Goal: Transaction & Acquisition: Register for event/course

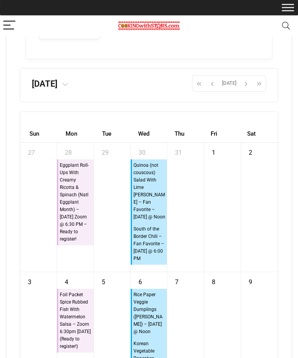
scroll to position [5153, 0]
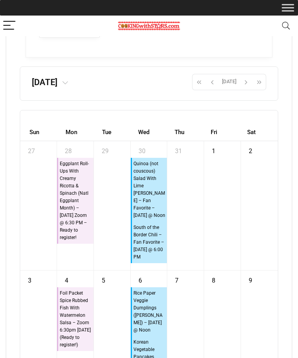
click at [213, 89] on span "button" at bounding box center [213, 81] width 12 height 13
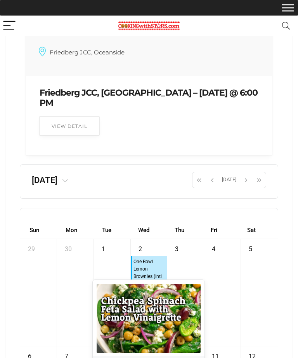
scroll to position [5055, 0]
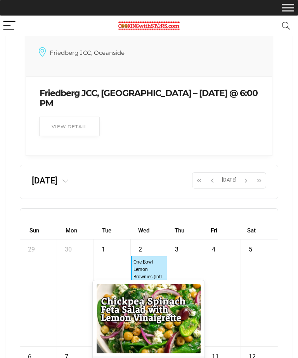
click at [213, 187] on span "button" at bounding box center [213, 180] width 12 height 13
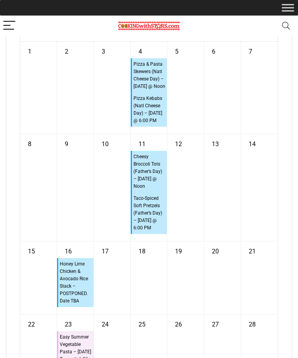
scroll to position [5270, 0]
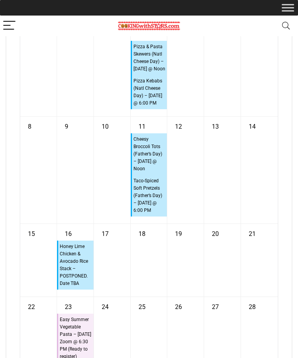
click at [218, 217] on div "13" at bounding box center [222, 170] width 37 height 107
click at [224, 223] on div "13" at bounding box center [222, 170] width 37 height 107
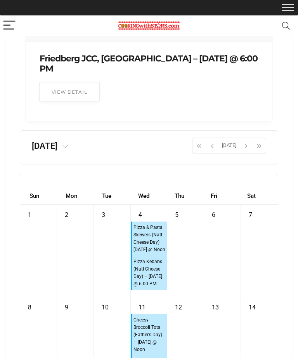
scroll to position [5073, 0]
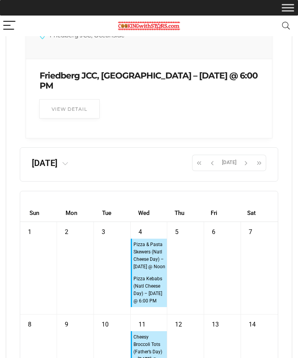
click at [210, 169] on span "button" at bounding box center [213, 162] width 12 height 13
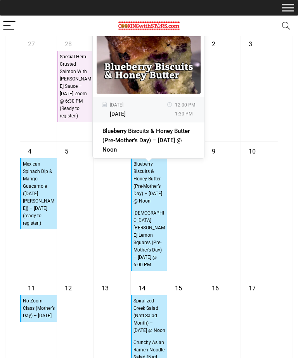
scroll to position [5254, 0]
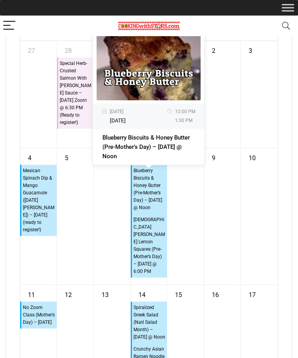
click at [215, 268] on div "9" at bounding box center [222, 216] width 37 height 136
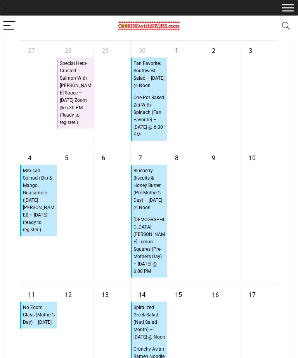
click at [229, 284] on div "9" at bounding box center [222, 216] width 37 height 136
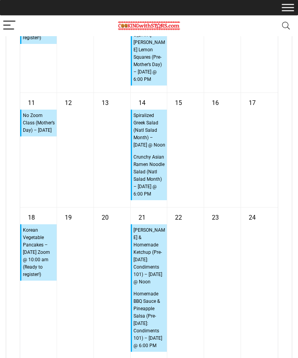
scroll to position [5446, 0]
click at [221, 274] on div "23" at bounding box center [222, 283] width 37 height 151
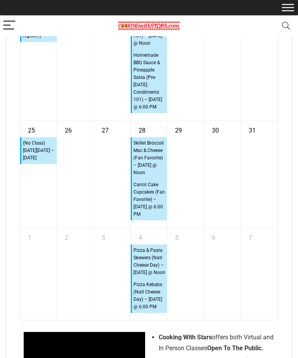
scroll to position [5684, 0]
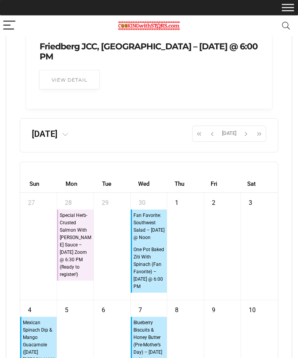
click at [216, 141] on span "button" at bounding box center [213, 133] width 12 height 13
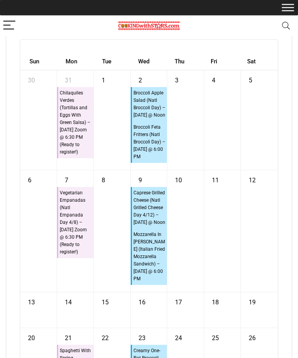
scroll to position [5224, 0]
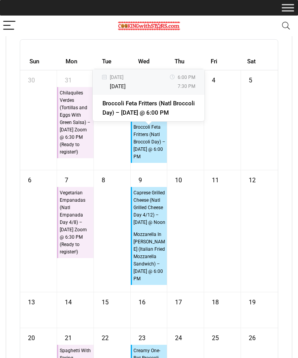
click at [214, 170] on div "4" at bounding box center [222, 119] width 37 height 99
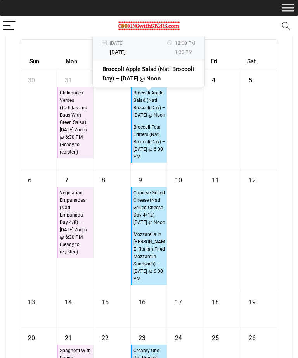
click at [215, 166] on div "4" at bounding box center [222, 119] width 37 height 99
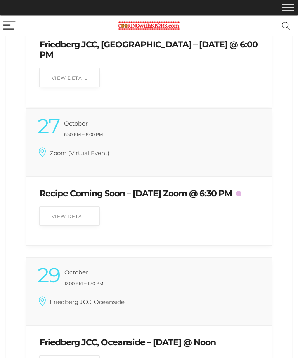
scroll to position [4651, 0]
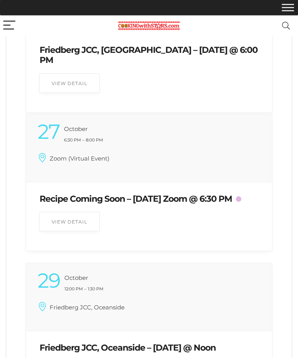
click at [283, 22] on icon "Search" at bounding box center [287, 26] width 8 height 8
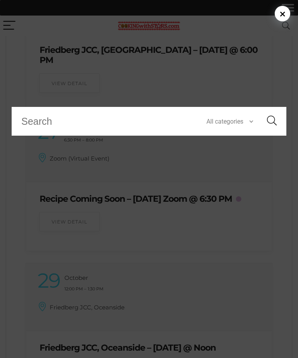
click at [109, 126] on input "Search for:" at bounding box center [104, 121] width 185 height 29
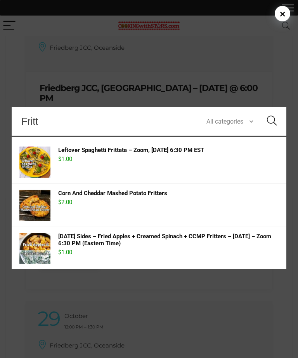
scroll to position [0, 0]
type input "Fritters"
click at [272, 129] on button "Search" at bounding box center [272, 121] width 29 height 29
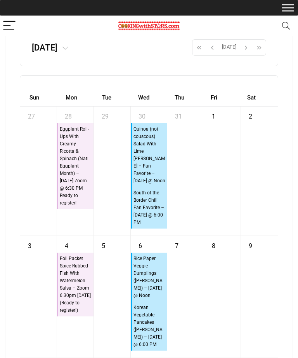
scroll to position [5176, 0]
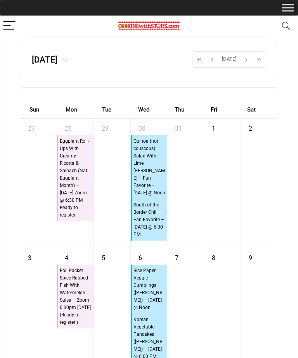
click at [211, 66] on span "button" at bounding box center [213, 59] width 12 height 13
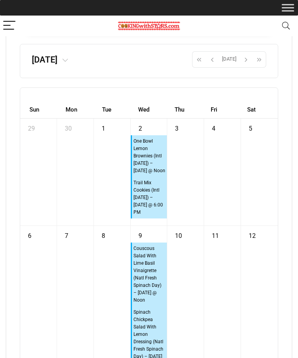
click at [213, 66] on span "button" at bounding box center [213, 59] width 12 height 13
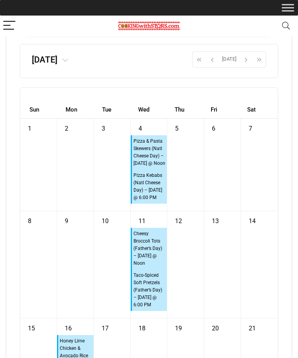
click at [214, 66] on span "button" at bounding box center [213, 59] width 12 height 13
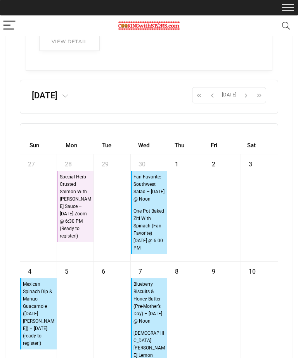
scroll to position [5141, 0]
click at [214, 101] on span "button" at bounding box center [213, 94] width 12 height 13
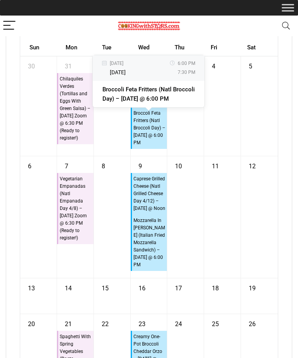
scroll to position [5238, 0]
